Goal: Check status: Check status

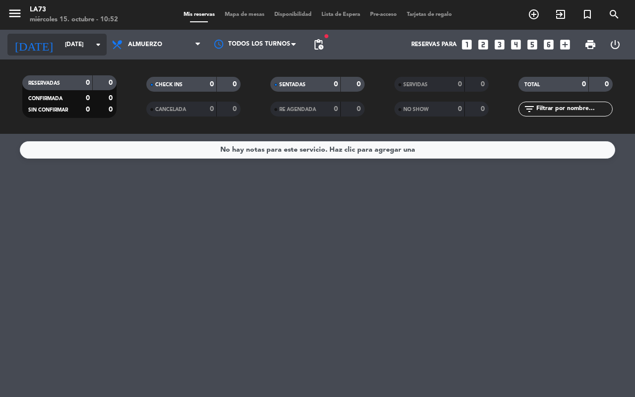
click at [87, 46] on input "[DATE]" at bounding box center [99, 44] width 79 height 17
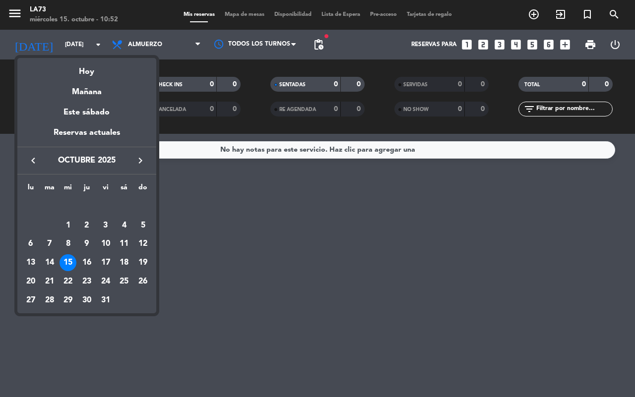
click at [68, 261] on div "15" at bounding box center [68, 262] width 17 height 17
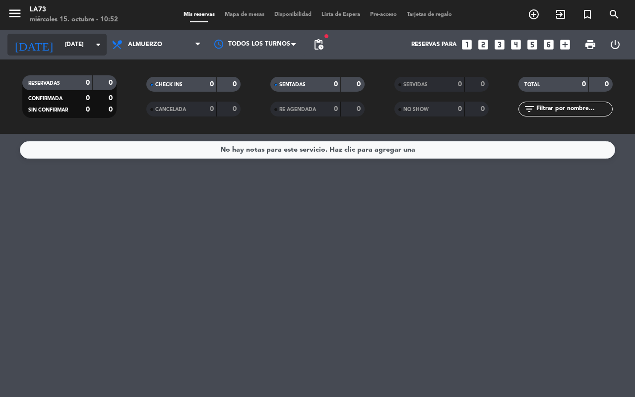
click at [97, 43] on icon "arrow_drop_down" at bounding box center [98, 45] width 12 height 12
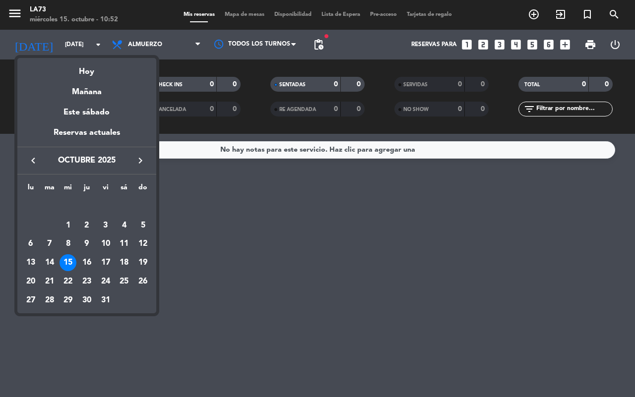
click at [177, 45] on div at bounding box center [317, 198] width 635 height 397
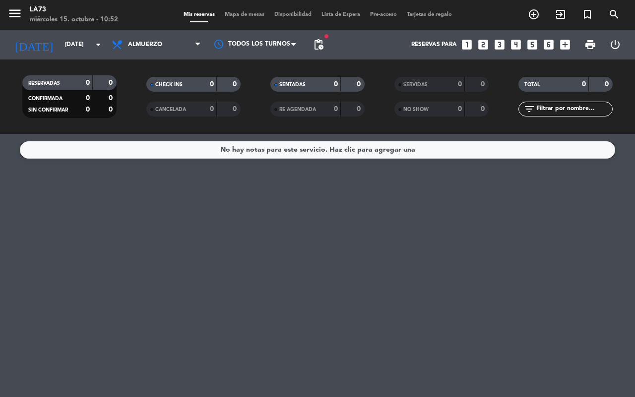
click at [185, 60] on div "menu LA73 [DATE] 15. octubre - 10:52 Mis reservas Mapa de mesas Disponibilidad …" at bounding box center [317, 67] width 635 height 134
click at [196, 47] on icon at bounding box center [197, 45] width 4 height 8
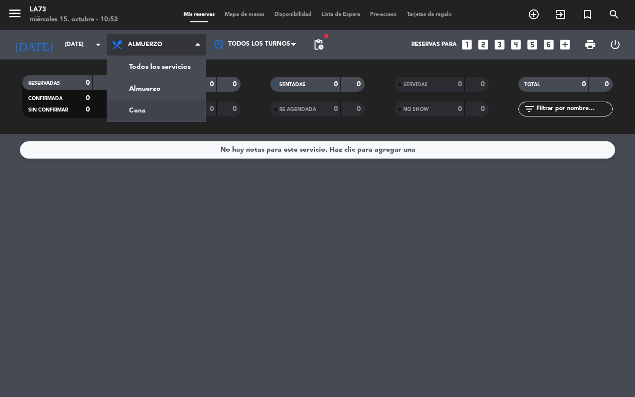
click at [155, 105] on div "menu LA73 [DATE] 15. octubre - 10:52 Mis reservas Mapa de mesas Disponibilidad …" at bounding box center [317, 67] width 635 height 134
